Goal: Task Accomplishment & Management: Manage account settings

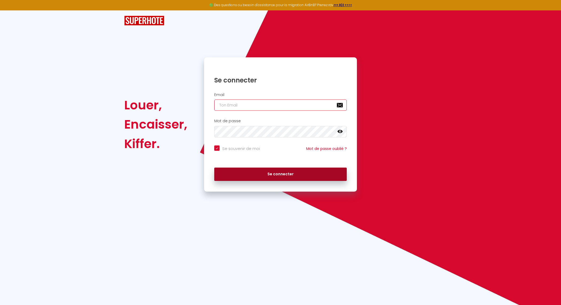
type input "[EMAIL_ADDRESS][DOMAIN_NAME]"
click at [302, 168] on button "Se connecter" at bounding box center [280, 174] width 132 height 13
checkbox input "true"
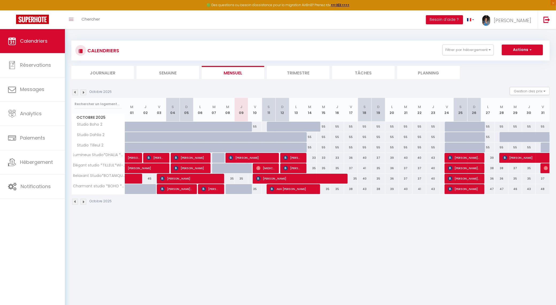
click at [229, 188] on div at bounding box center [233, 189] width 14 height 10
type input "35"
type input "Mer 08 Octobre 2025"
type input "Jeu 09 Octobre 2025"
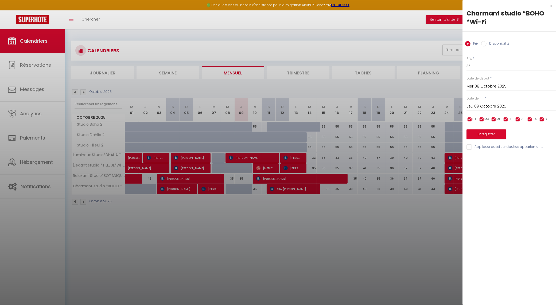
click at [422, 211] on div at bounding box center [278, 152] width 556 height 305
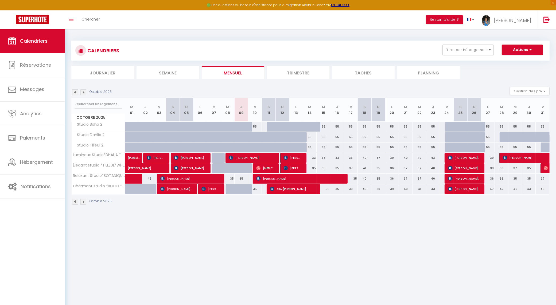
click at [215, 170] on div at bounding box center [219, 168] width 14 height 10
type input "35"
type input "[DATE] Octobre 2025"
type input "Mer 08 Octobre 2025"
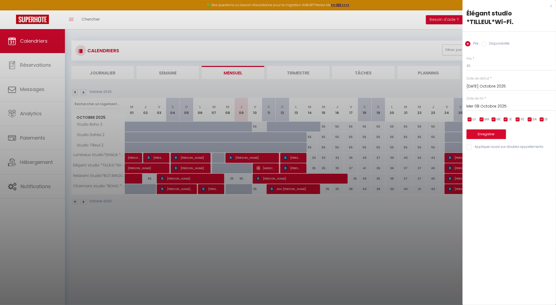
click at [215, 170] on div at bounding box center [278, 152] width 556 height 305
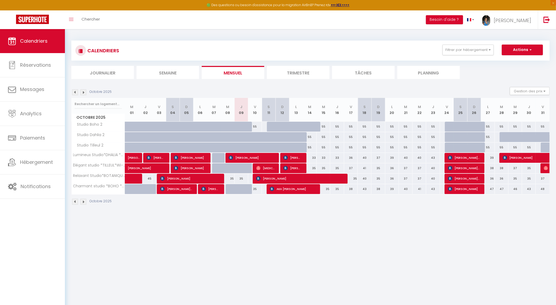
click at [215, 170] on div at bounding box center [219, 168] width 14 height 10
type input "35"
type input "[DATE] Octobre 2025"
type input "Mer 08 Octobre 2025"
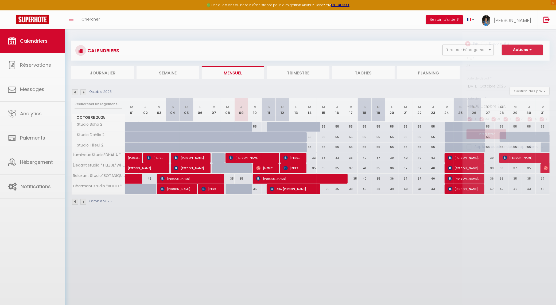
click at [215, 170] on div at bounding box center [278, 152] width 556 height 305
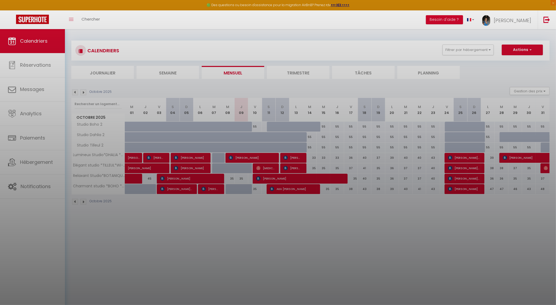
click at [215, 170] on div at bounding box center [278, 152] width 556 height 305
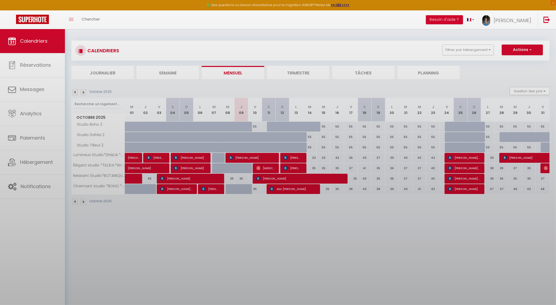
click at [215, 170] on div at bounding box center [278, 152] width 556 height 305
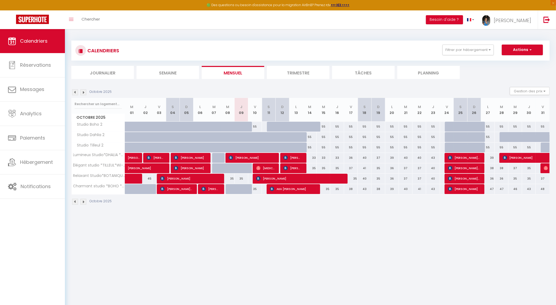
click at [215, 170] on div at bounding box center [219, 168] width 14 height 10
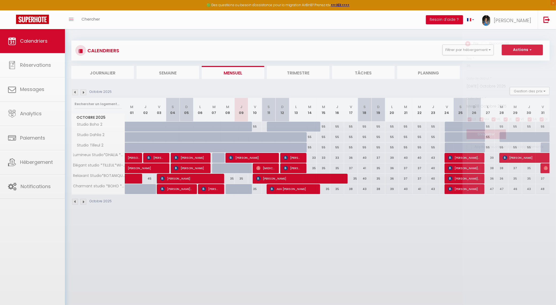
click at [215, 170] on div at bounding box center [278, 152] width 556 height 305
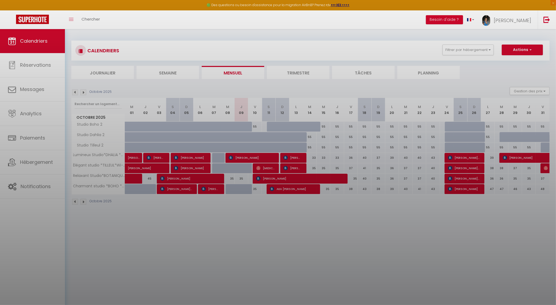
click at [215, 170] on div at bounding box center [278, 152] width 556 height 305
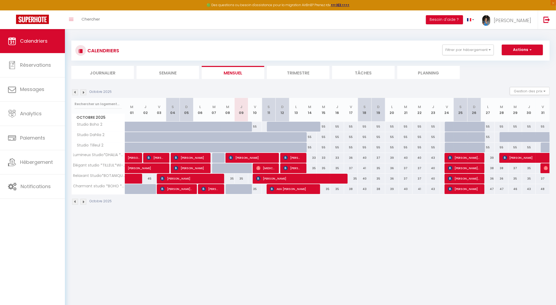
click at [215, 170] on div at bounding box center [219, 168] width 14 height 10
type input "35"
type input "[DATE] Octobre 2025"
type input "Mer 08 Octobre 2025"
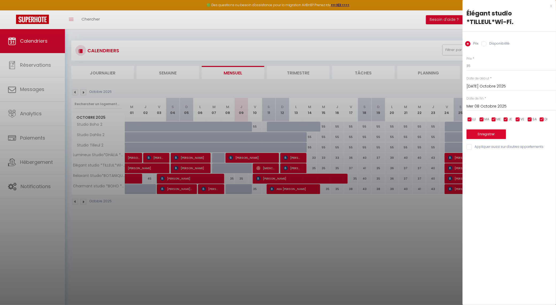
click at [305, 242] on div at bounding box center [278, 152] width 556 height 305
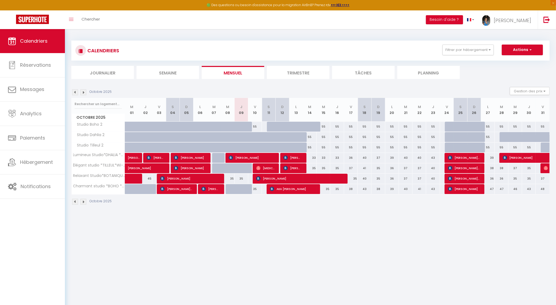
click at [73, 92] on img at bounding box center [75, 92] width 6 height 6
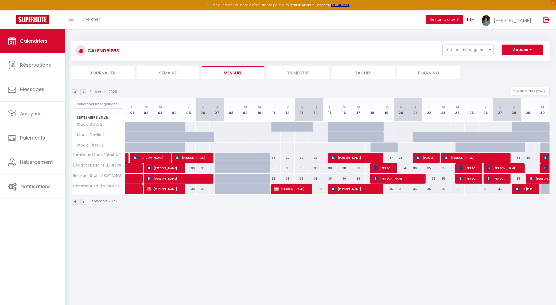
click at [86, 92] on img at bounding box center [83, 92] width 6 height 6
